Goal: Task Accomplishment & Management: Use online tool/utility

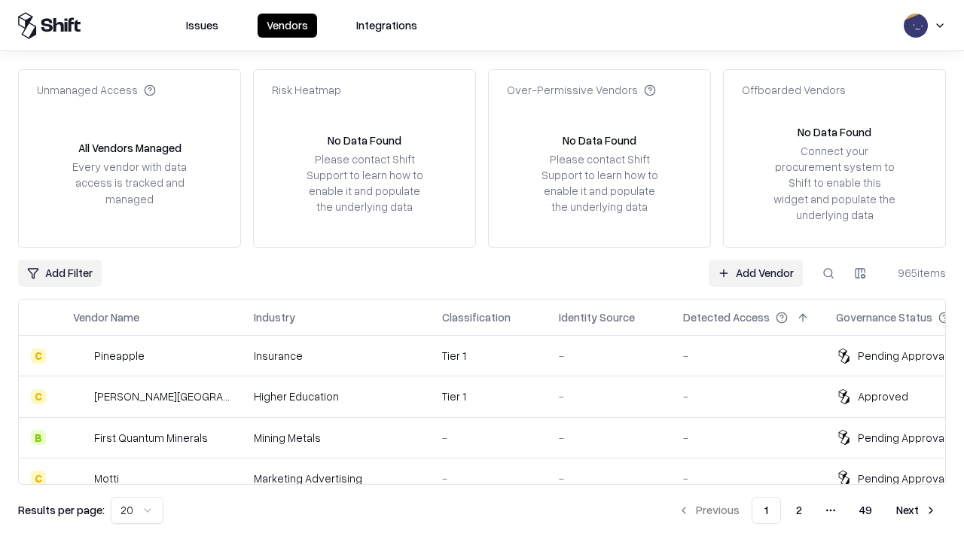
click at [756, 273] on link "Add Vendor" at bounding box center [756, 273] width 94 height 27
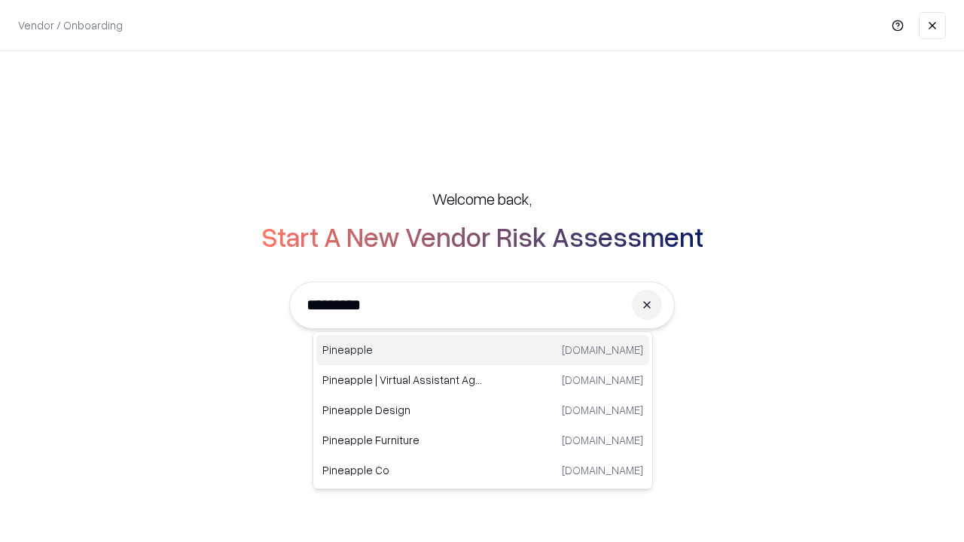
click at [483, 350] on div "Pineapple [DOMAIN_NAME]" at bounding box center [482, 350] width 333 height 30
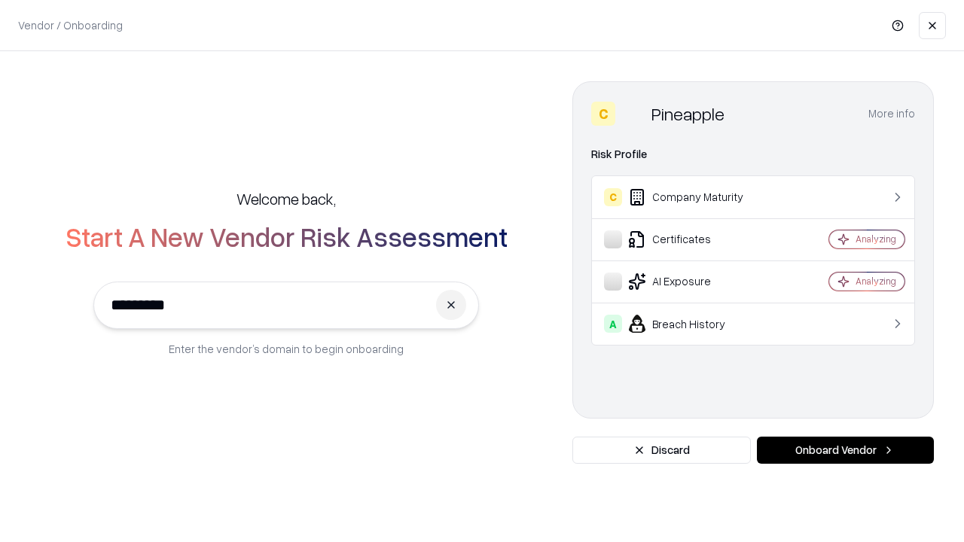
type input "*********"
click at [845, 451] on button "Onboard Vendor" at bounding box center [845, 450] width 177 height 27
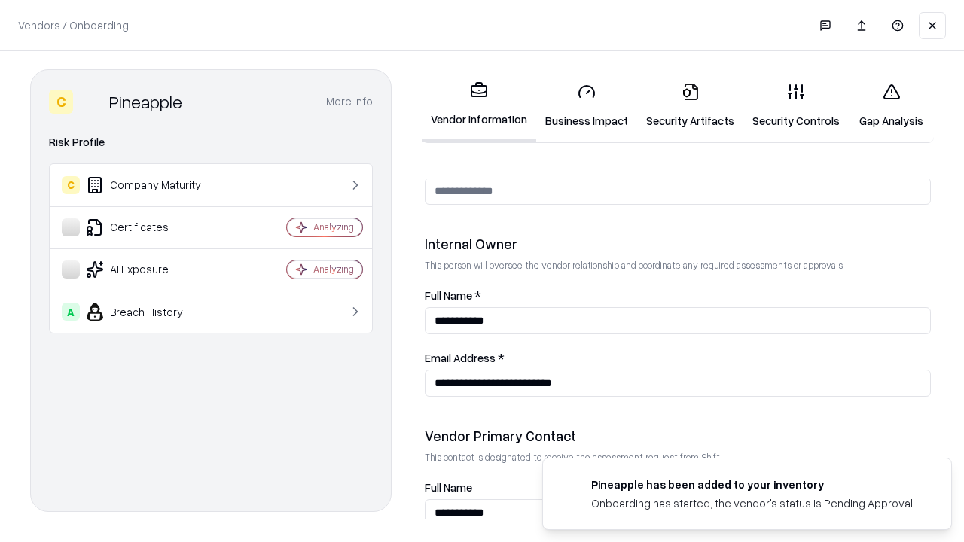
scroll to position [781, 0]
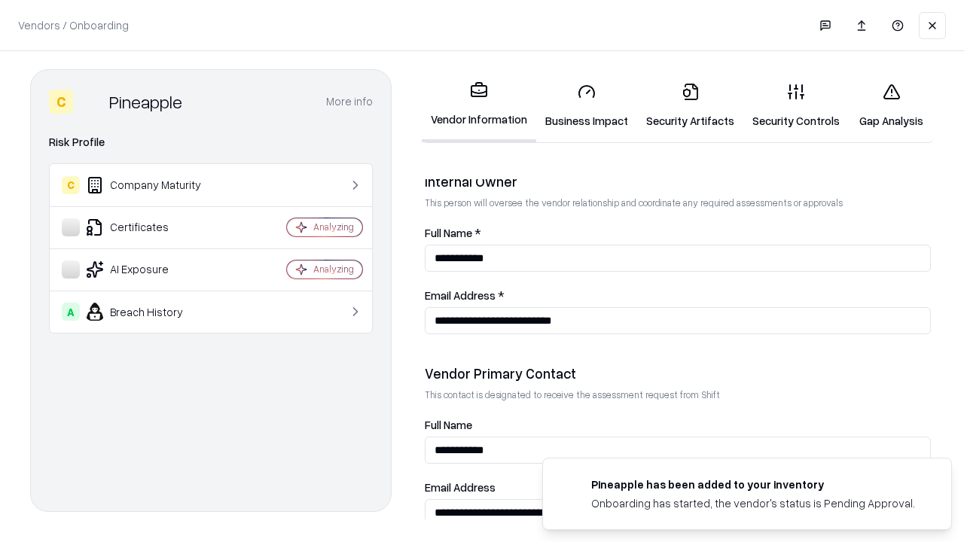
click at [587, 105] on link "Business Impact" at bounding box center [586, 106] width 101 height 70
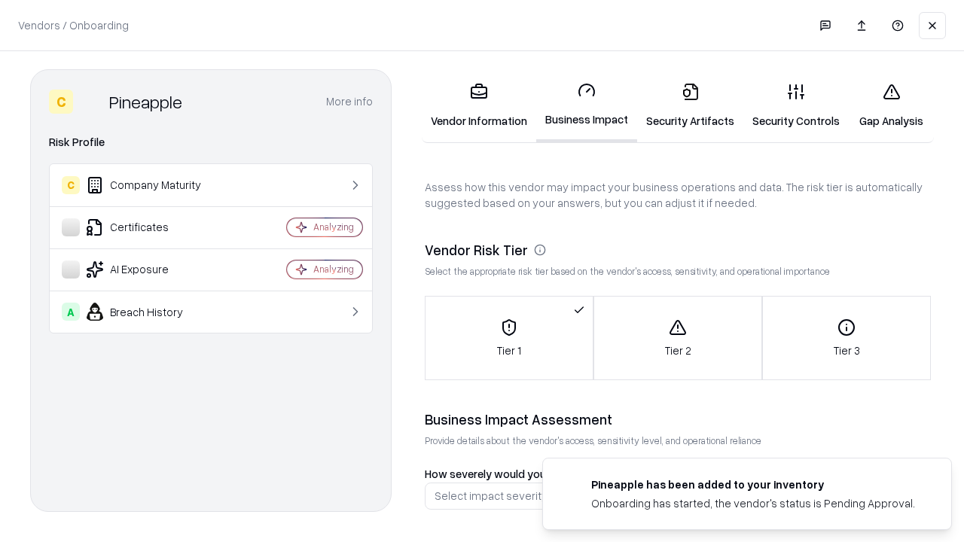
click at [690, 105] on link "Security Artifacts" at bounding box center [690, 106] width 106 height 70
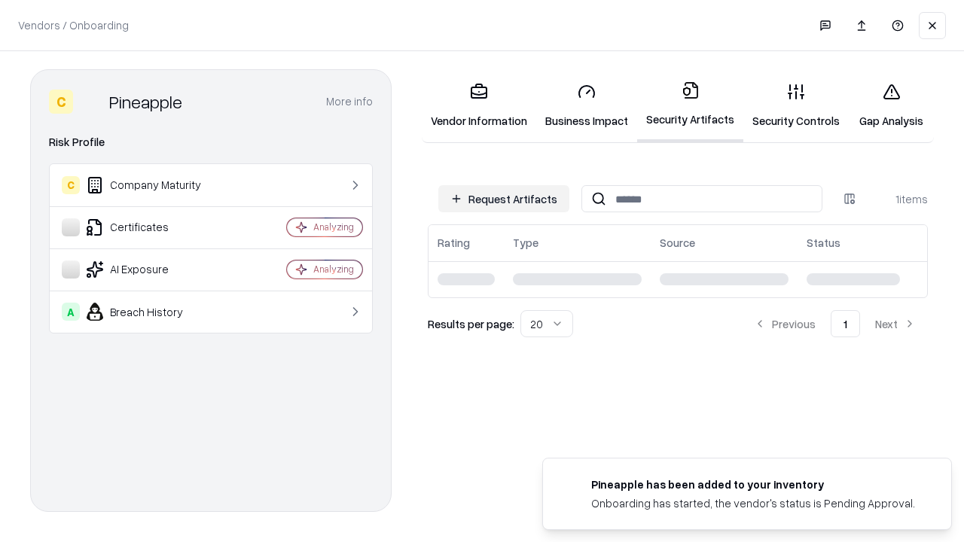
click at [504, 199] on button "Request Artifacts" at bounding box center [503, 198] width 131 height 27
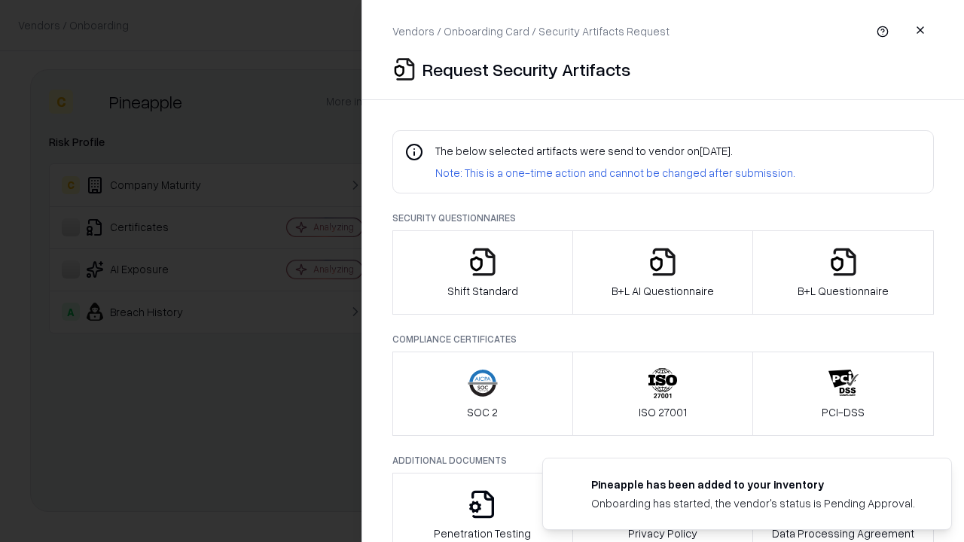
click at [482, 273] on icon "button" at bounding box center [483, 262] width 30 height 30
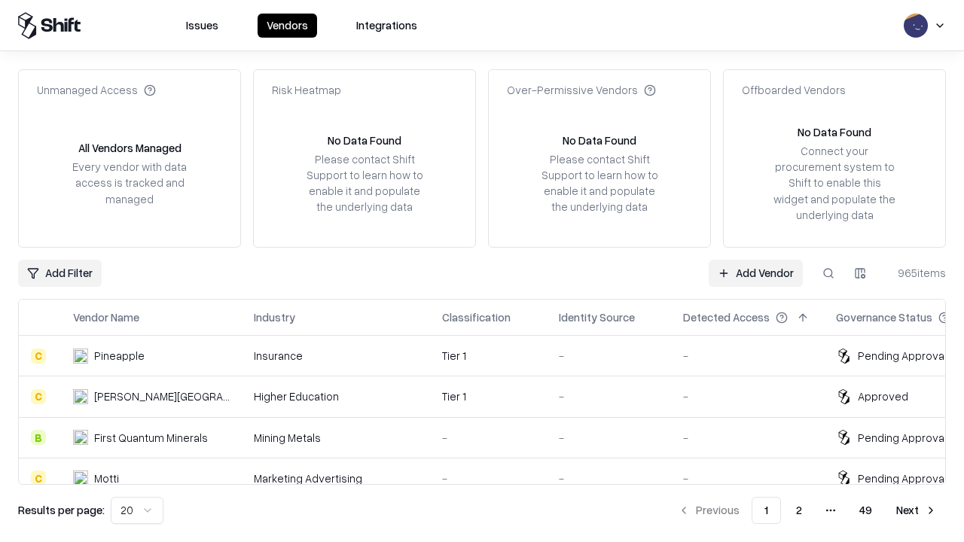
click at [756, 273] on link "Add Vendor" at bounding box center [756, 273] width 94 height 27
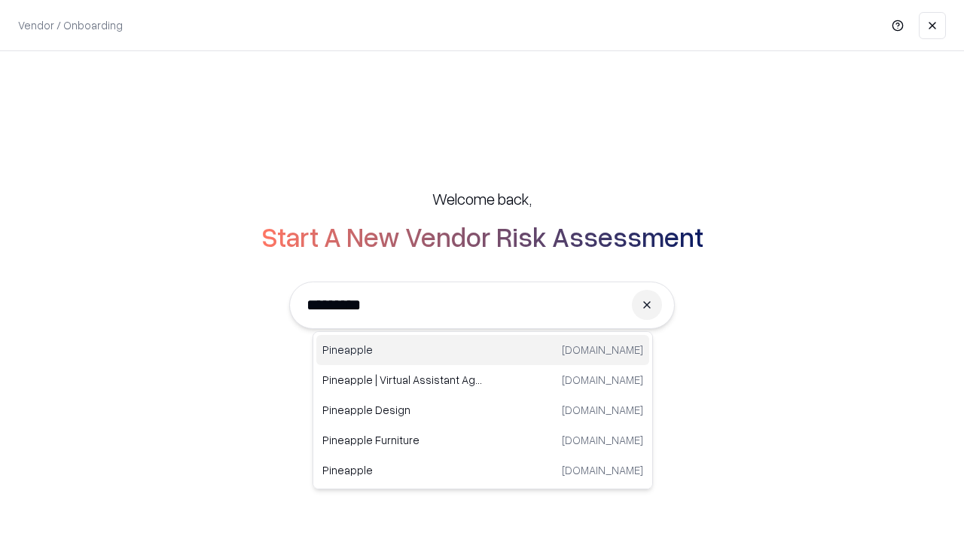
click at [483, 350] on div "Pineapple [DOMAIN_NAME]" at bounding box center [482, 350] width 333 height 30
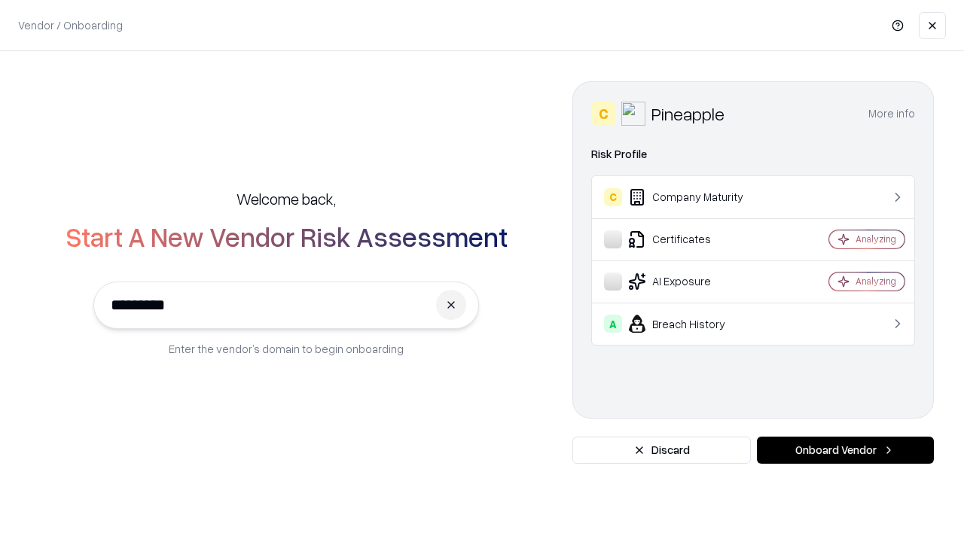
type input "*********"
click at [845, 451] on button "Onboard Vendor" at bounding box center [845, 450] width 177 height 27
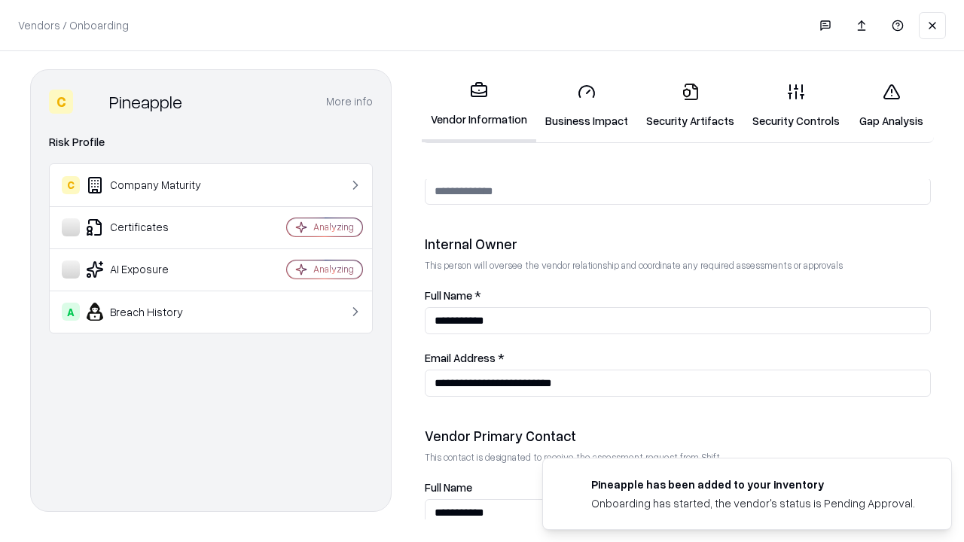
scroll to position [781, 0]
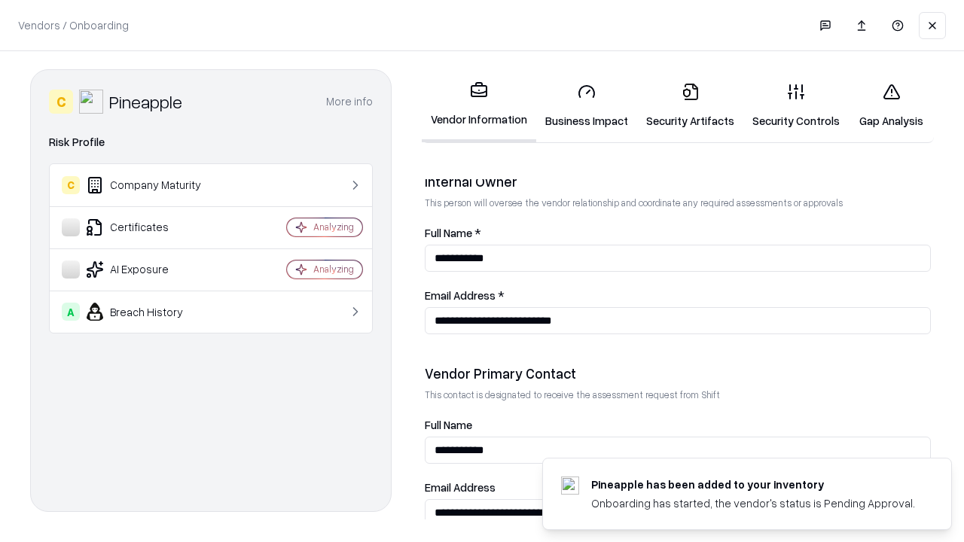
click at [891, 105] on link "Gap Analysis" at bounding box center [891, 106] width 85 height 70
